Goal: Transaction & Acquisition: Purchase product/service

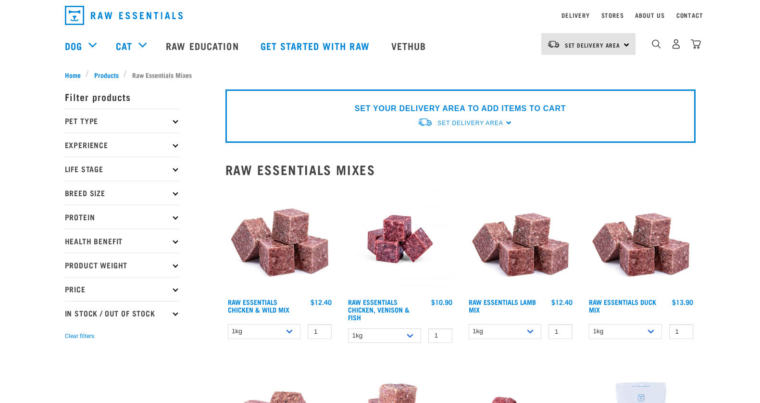
scroll to position [25, 0]
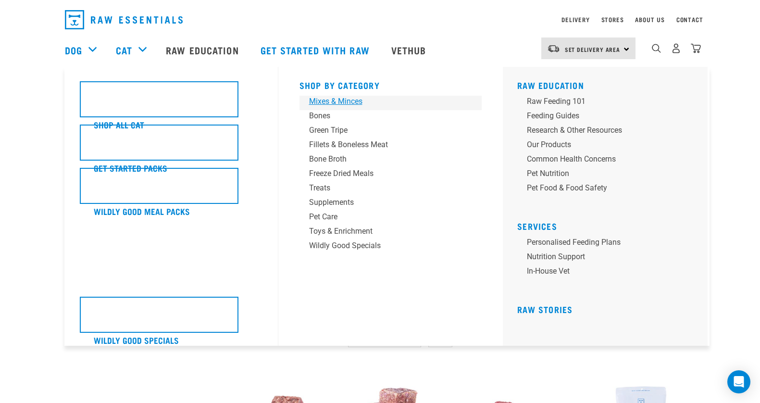
click at [343, 102] on div "Mixes & Minces" at bounding box center [384, 102] width 150 height 12
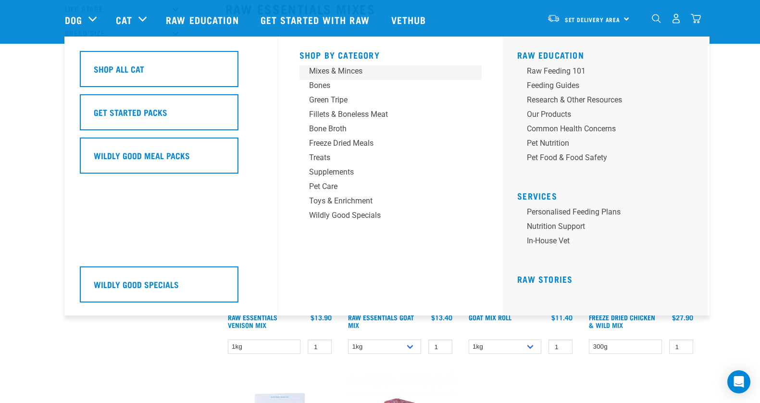
scroll to position [126, 0]
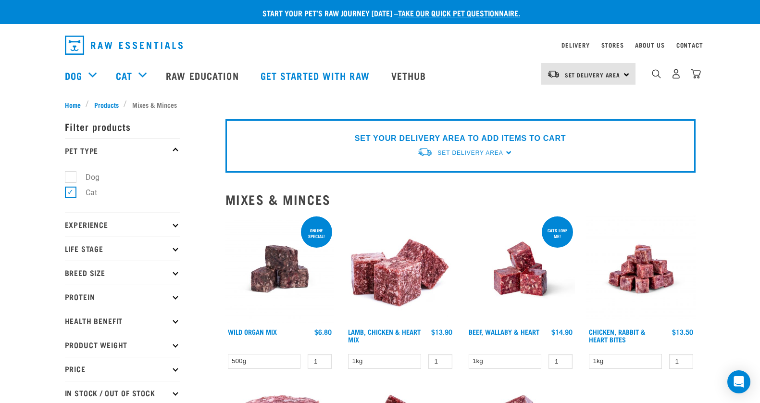
click at [631, 73] on div "Set Delivery Area North Island South Island" at bounding box center [589, 74] width 94 height 22
click at [566, 101] on link "[GEOGRAPHIC_DATA]" at bounding box center [588, 100] width 92 height 21
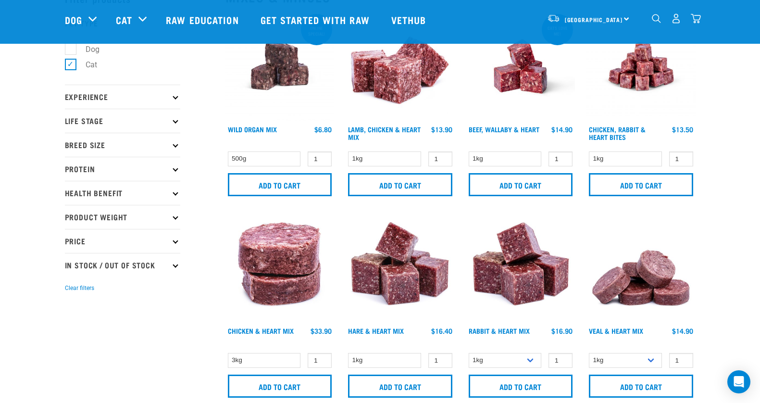
scroll to position [71, 0]
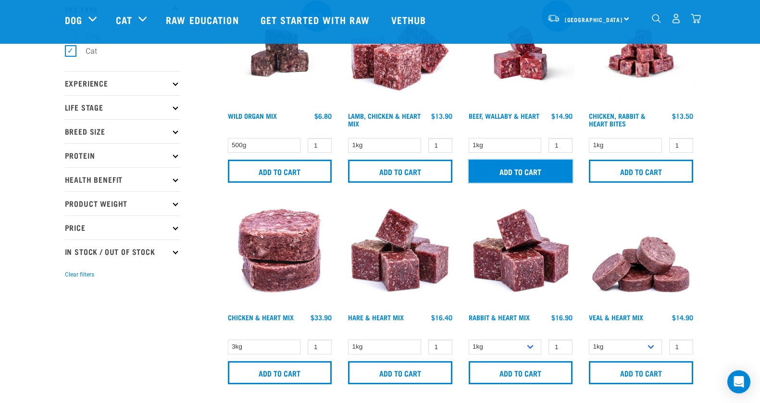
click at [493, 167] on input "Add to cart" at bounding box center [521, 171] width 104 height 23
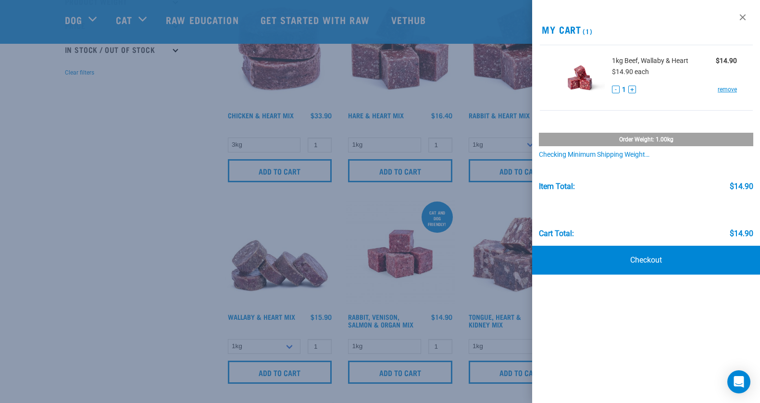
scroll to position [282, 0]
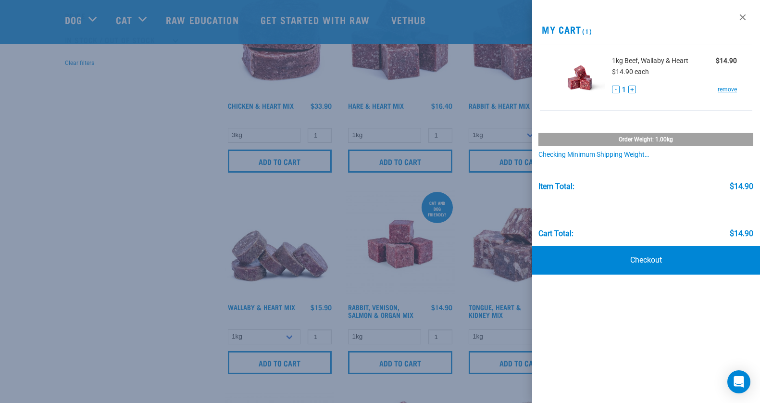
click at [193, 295] on div at bounding box center [380, 201] width 760 height 403
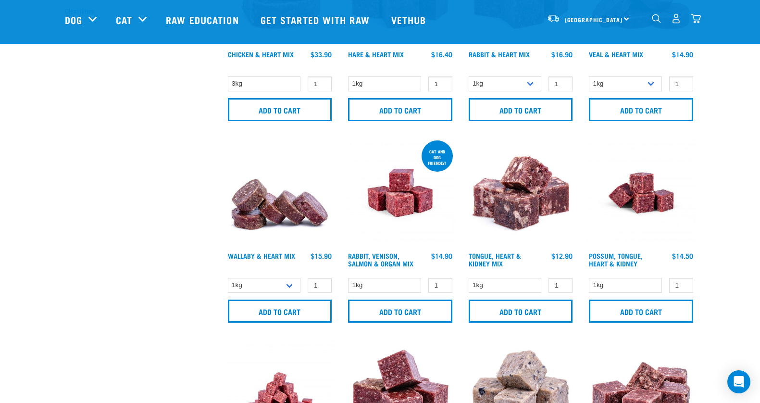
scroll to position [346, 0]
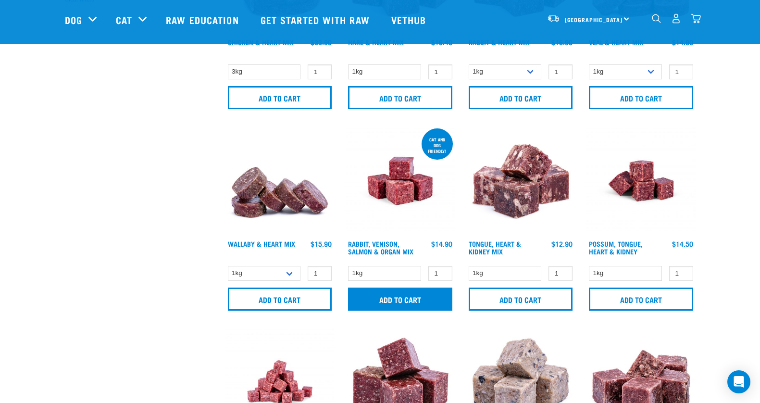
click at [426, 302] on input "Add to cart" at bounding box center [400, 299] width 104 height 23
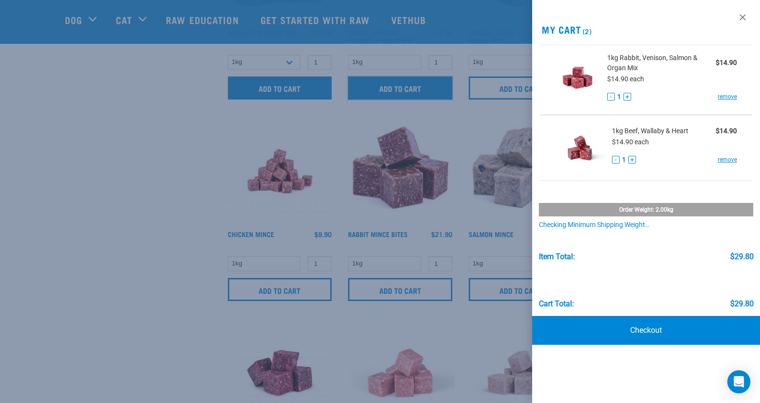
scroll to position [581, 0]
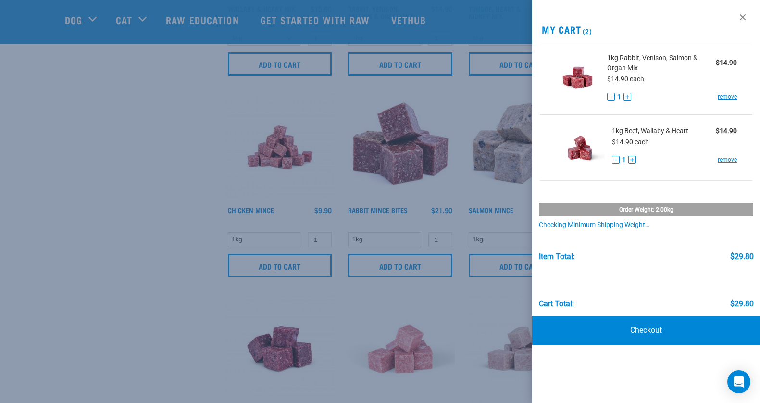
click at [162, 303] on div at bounding box center [380, 201] width 760 height 403
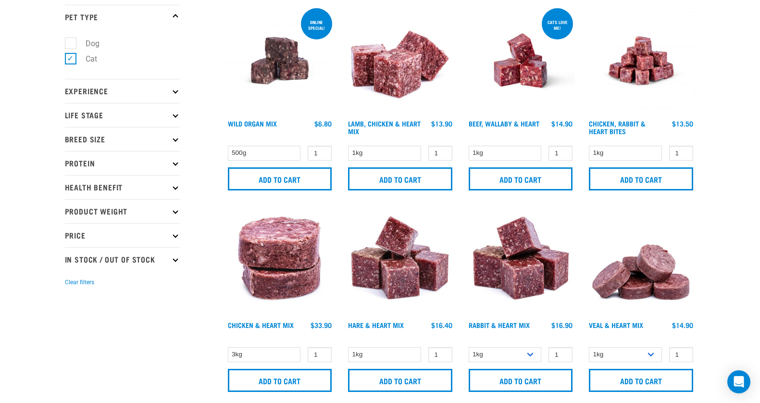
scroll to position [0, 0]
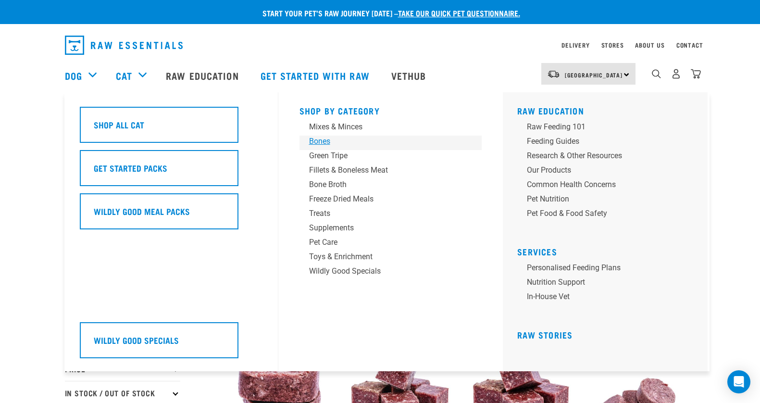
click at [327, 144] on div "Bones" at bounding box center [384, 142] width 150 height 12
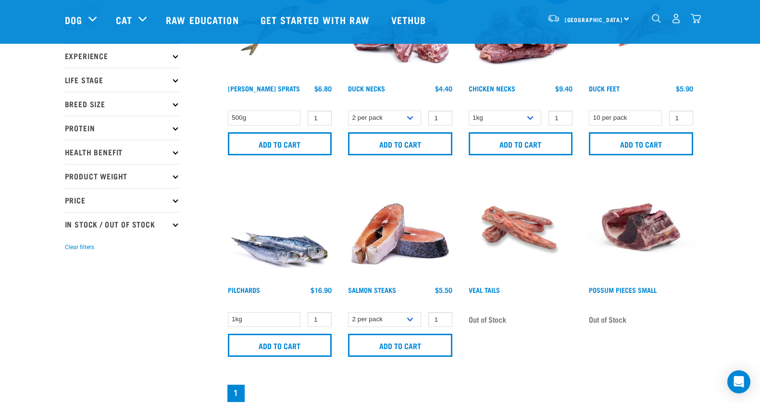
scroll to position [90, 0]
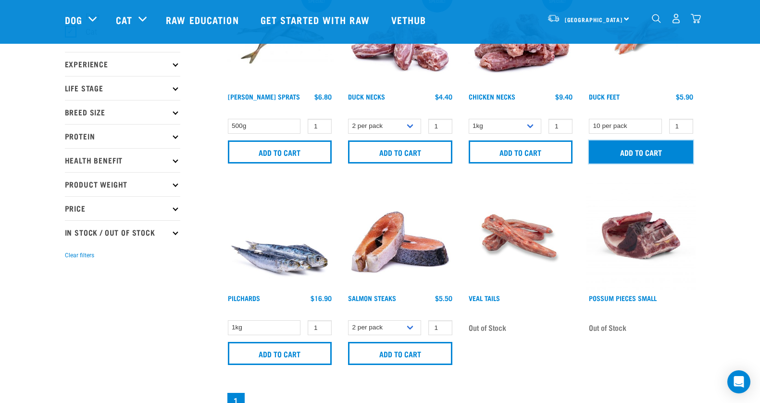
click at [643, 155] on input "Add to cart" at bounding box center [641, 151] width 104 height 23
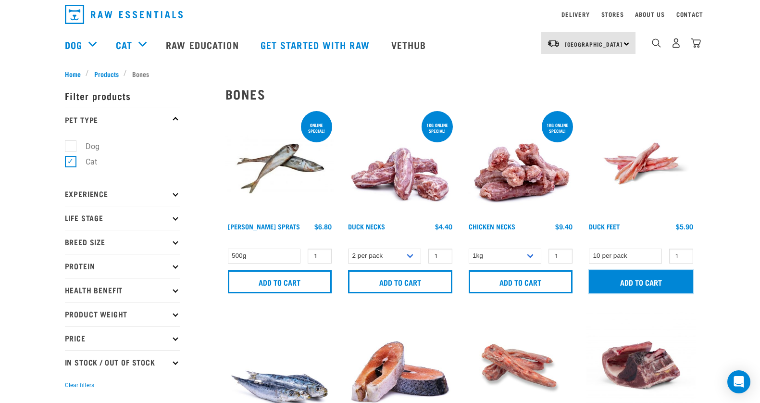
scroll to position [0, 0]
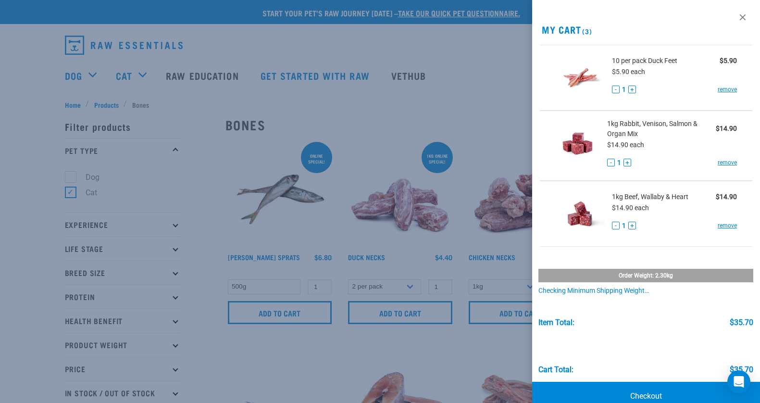
click at [13, 154] on div at bounding box center [380, 201] width 760 height 403
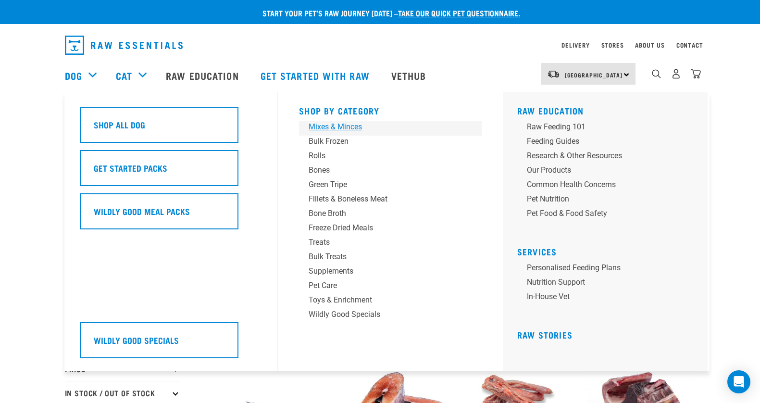
click at [347, 127] on div "Mixes & Minces" at bounding box center [384, 127] width 150 height 12
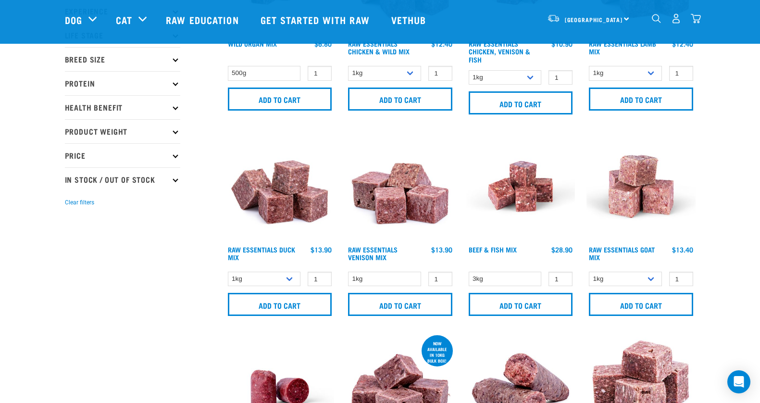
scroll to position [142, 0]
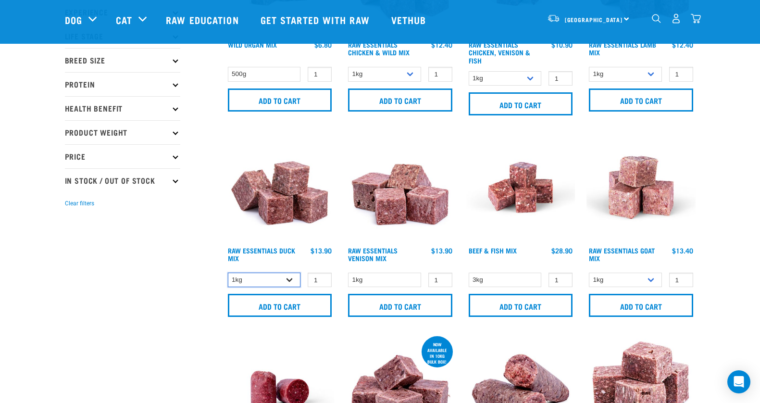
click at [289, 277] on select "1kg 3kg" at bounding box center [264, 280] width 73 height 15
select select "442098"
click at [228, 273] on select "1kg 3kg" at bounding box center [264, 280] width 73 height 15
click at [278, 301] on input "Add to cart" at bounding box center [280, 305] width 104 height 23
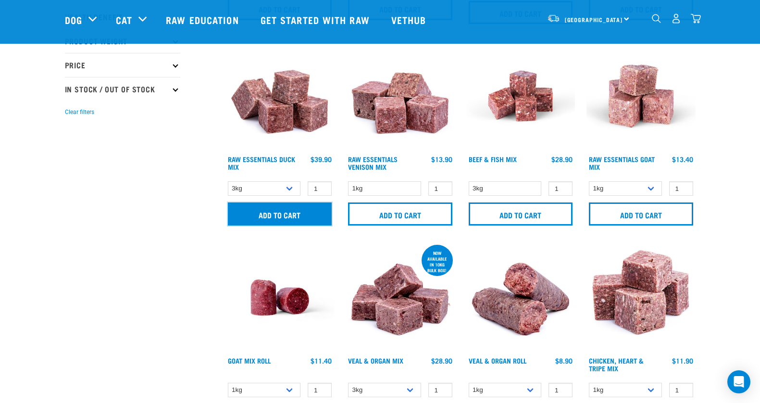
scroll to position [242, 0]
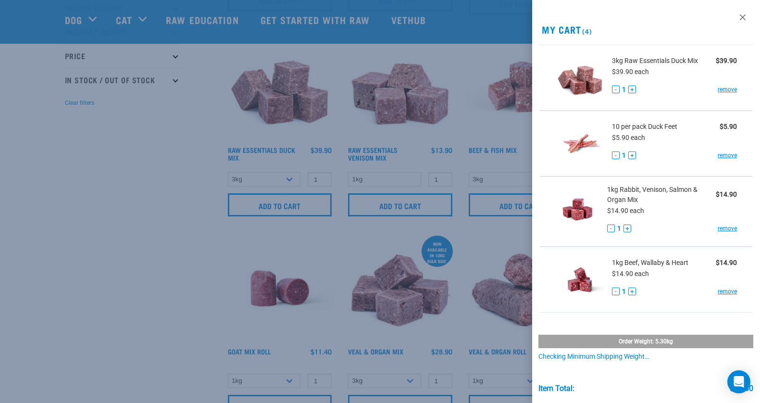
click at [171, 315] on div at bounding box center [380, 201] width 760 height 403
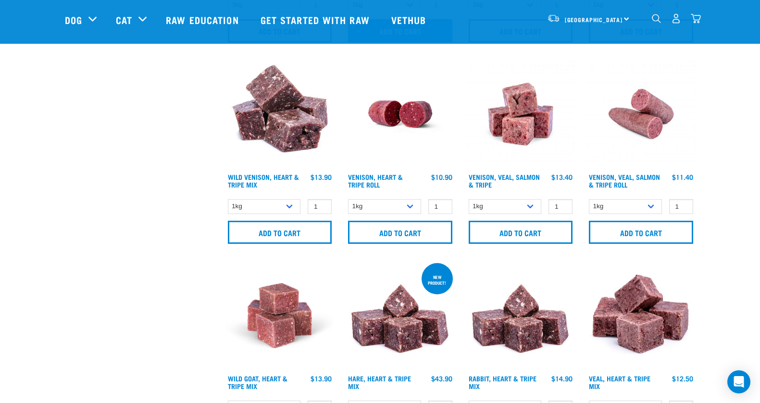
scroll to position [829, 0]
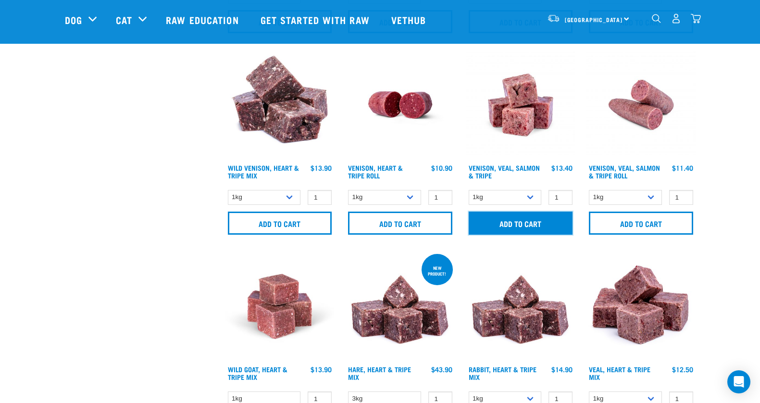
click at [525, 224] on input "Add to cart" at bounding box center [521, 223] width 104 height 23
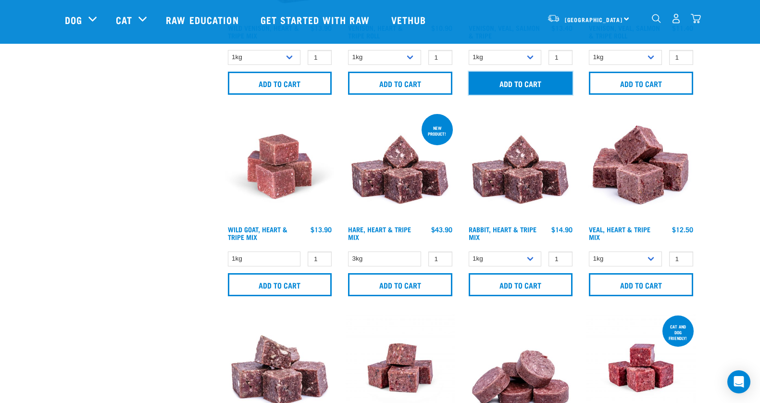
scroll to position [970, 0]
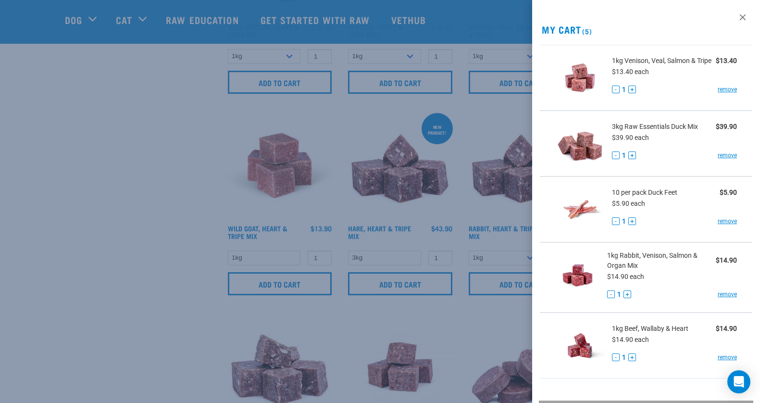
click at [184, 311] on div at bounding box center [380, 201] width 760 height 403
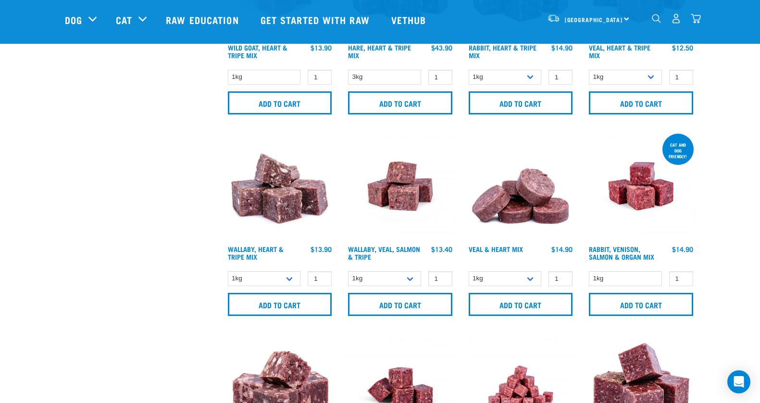
scroll to position [1173, 0]
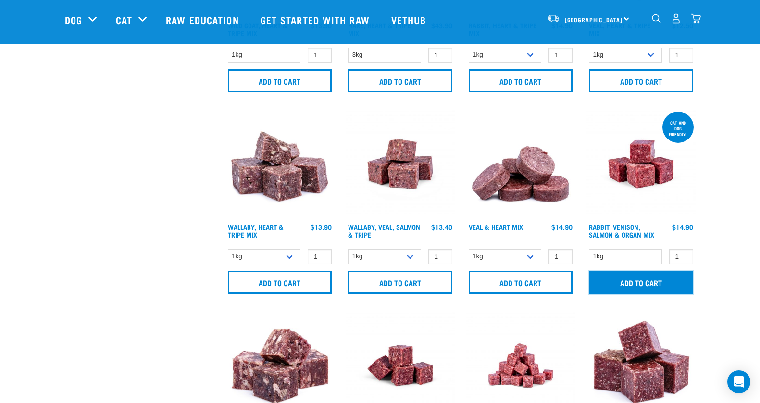
click at [642, 283] on input "Add to cart" at bounding box center [641, 282] width 104 height 23
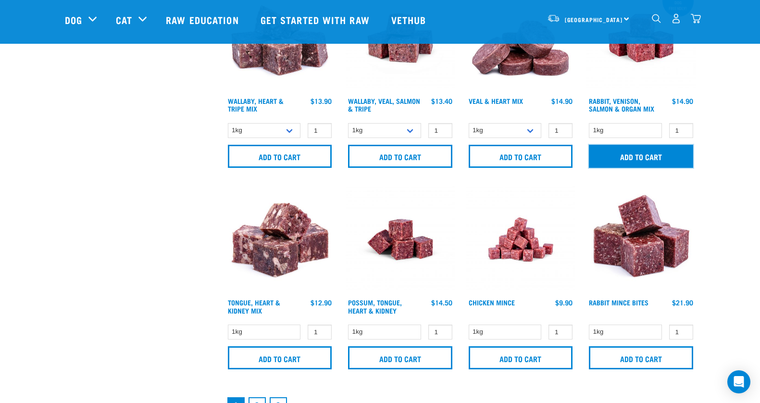
scroll to position [1323, 0]
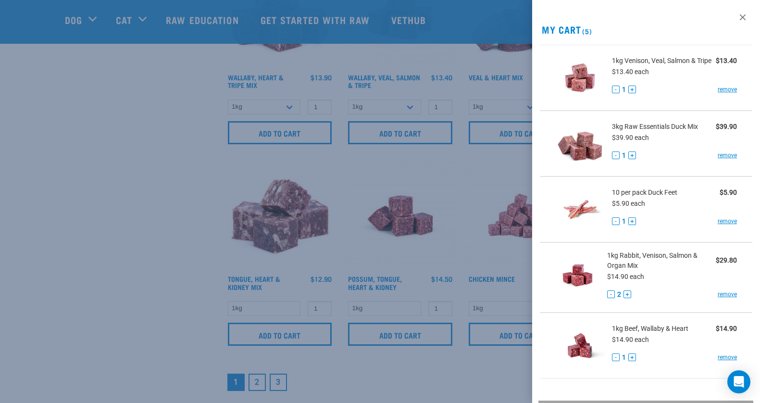
click at [641, 132] on div at bounding box center [380, 201] width 760 height 403
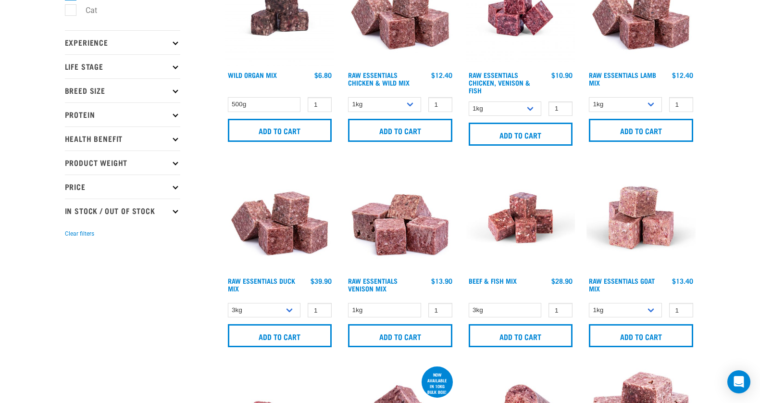
scroll to position [0, 0]
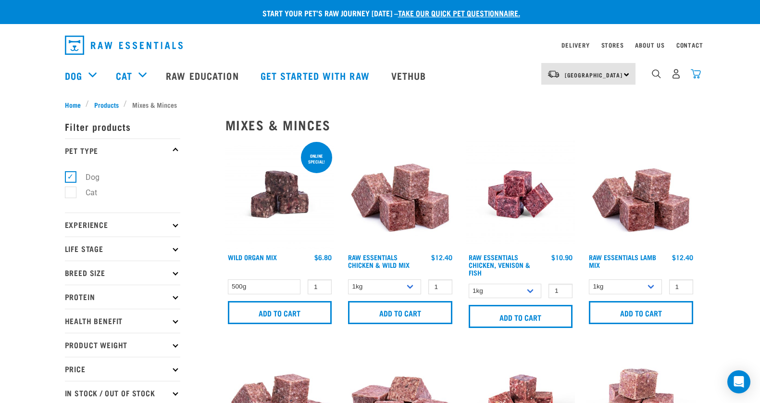
click at [697, 75] on img "dropdown navigation" at bounding box center [696, 74] width 10 height 10
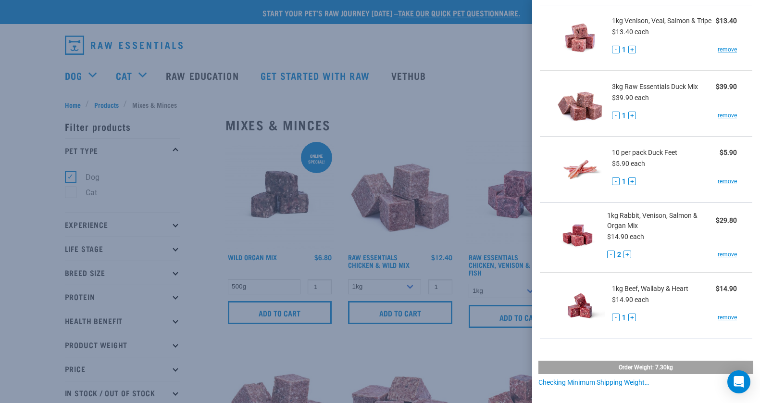
scroll to position [37, 0]
